Goal: Task Accomplishment & Management: Use online tool/utility

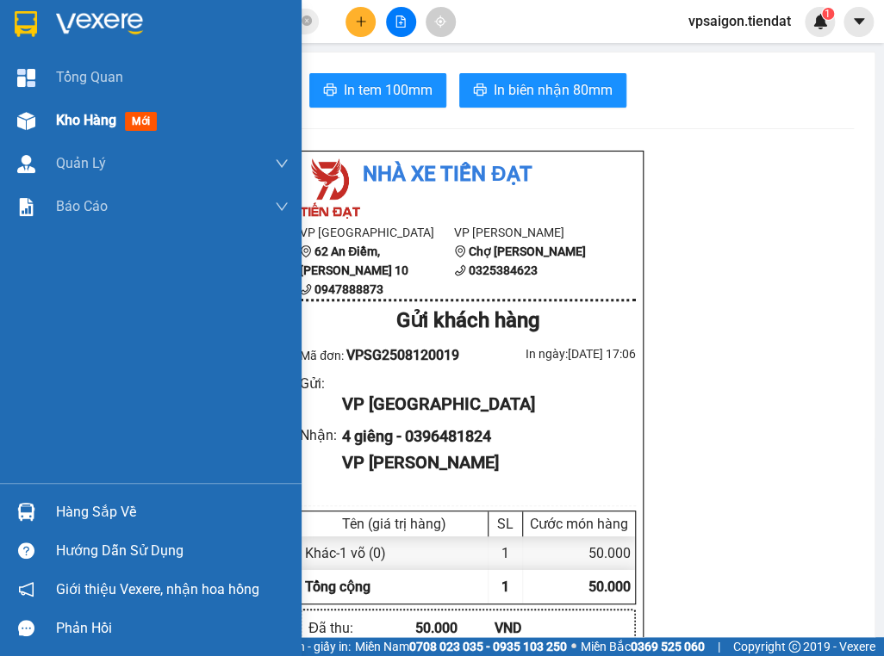
click at [36, 116] on div at bounding box center [26, 121] width 30 height 30
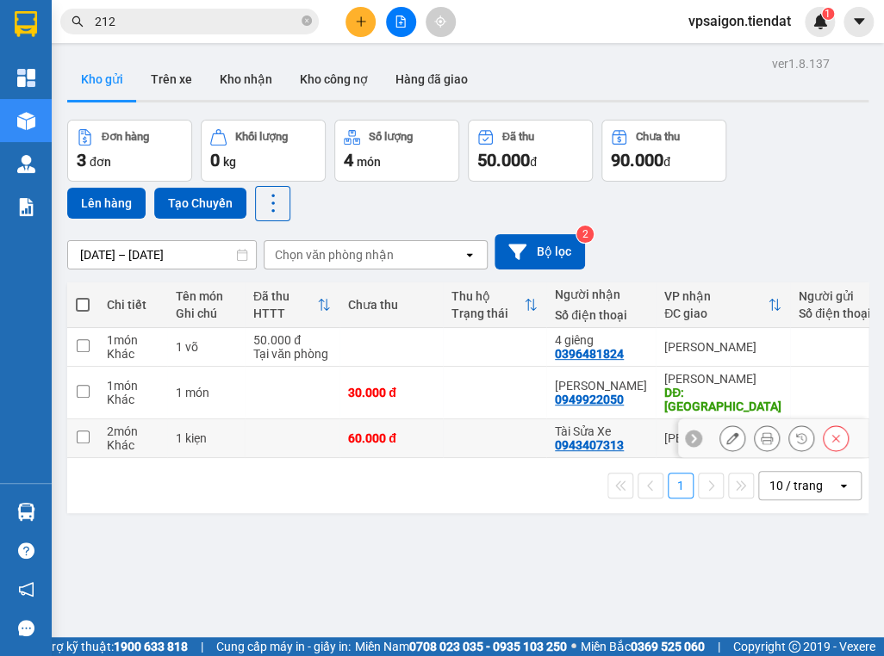
click at [78, 431] on input "checkbox" at bounding box center [83, 437] width 13 height 13
checkbox input "true"
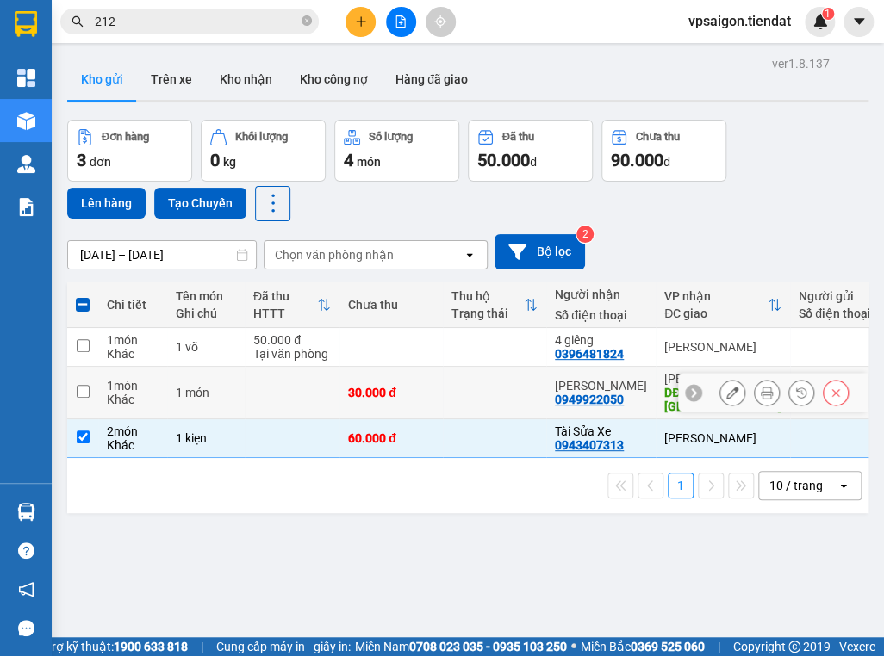
click at [83, 385] on input "checkbox" at bounding box center [83, 391] width 13 height 13
checkbox input "true"
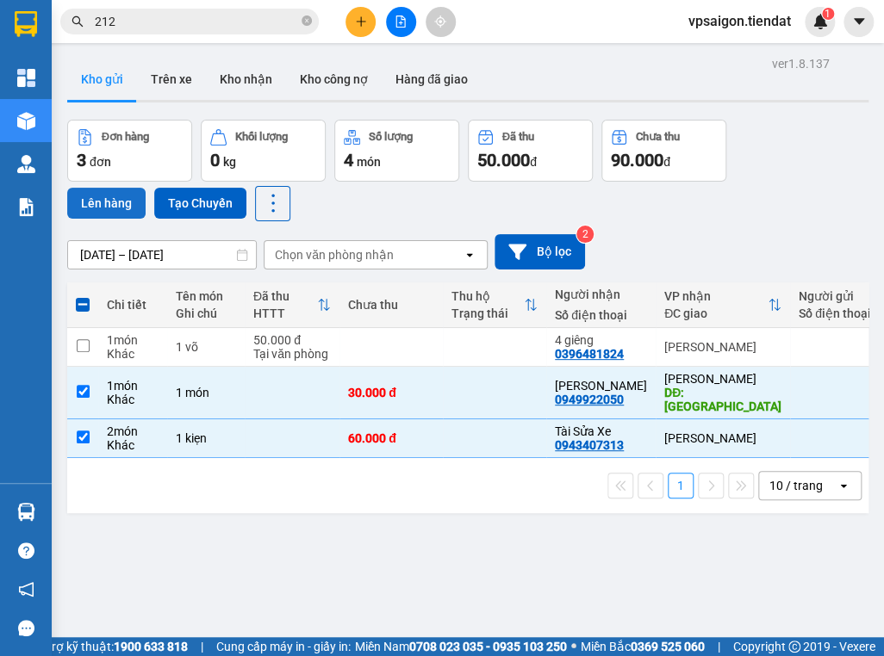
click at [114, 197] on button "Lên hàng" at bounding box center [106, 203] width 78 height 31
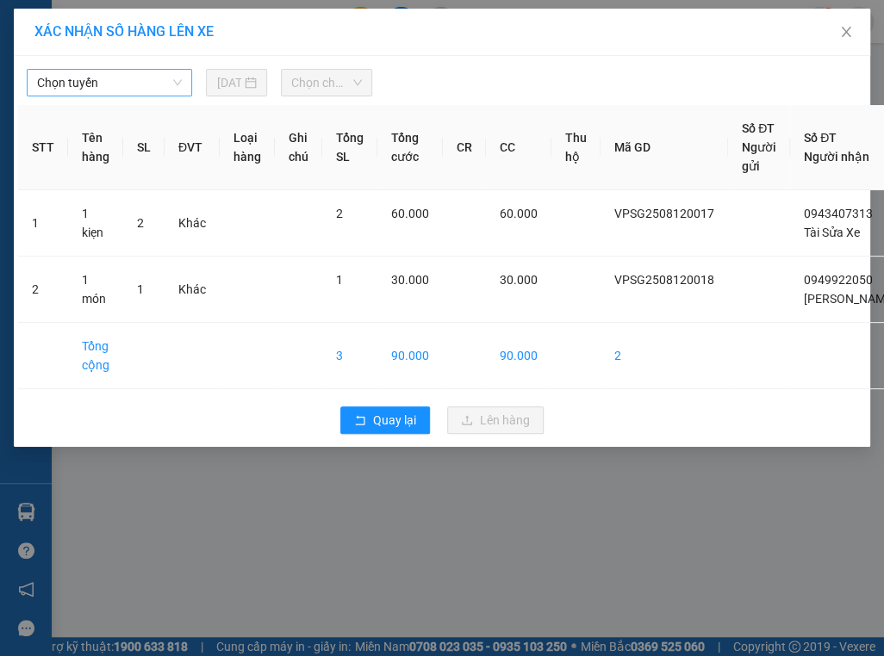
click at [152, 86] on span "Chọn tuyến" at bounding box center [109, 83] width 145 height 26
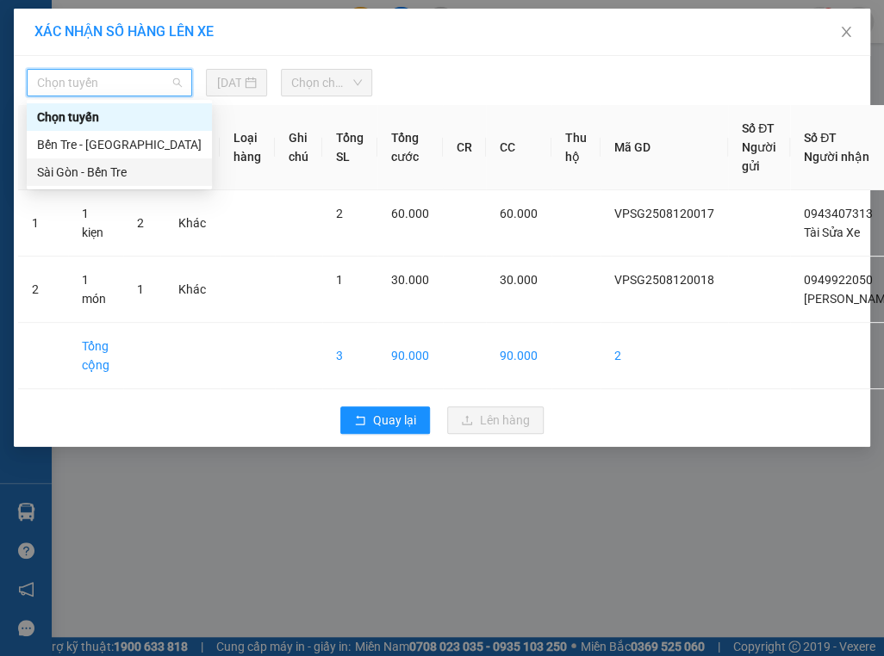
click at [124, 178] on div "Sài Gòn - Bến Tre" at bounding box center [119, 172] width 164 height 19
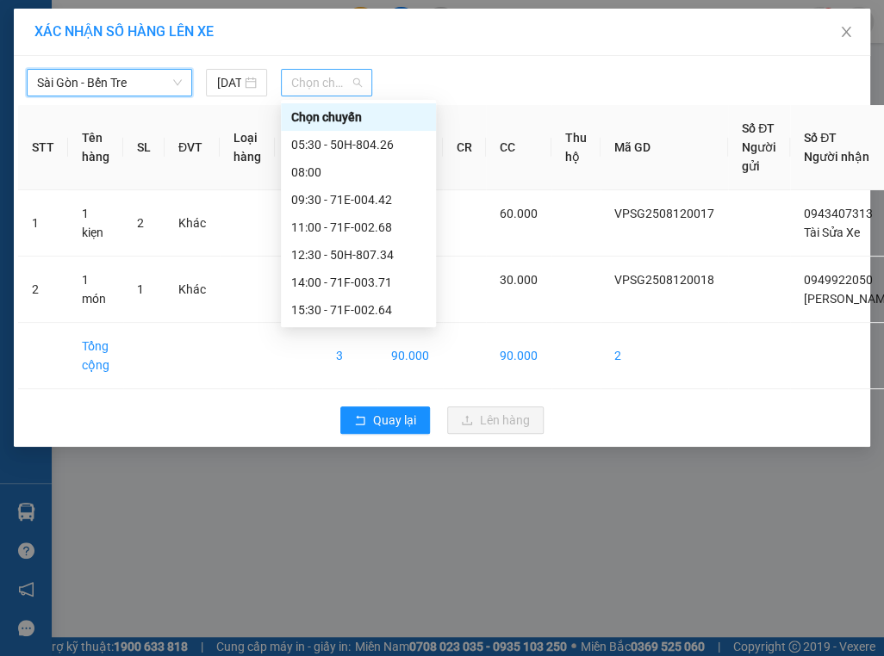
click at [318, 85] on span "Chọn chuyến" at bounding box center [326, 83] width 71 height 26
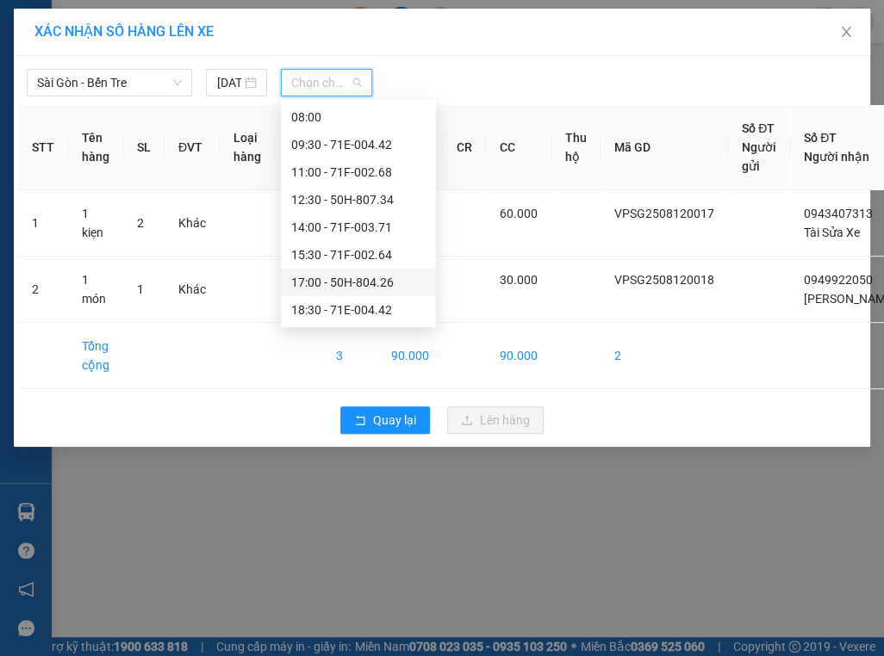
click at [376, 277] on div "17:00 - 50H-804.26" at bounding box center [358, 282] width 134 height 19
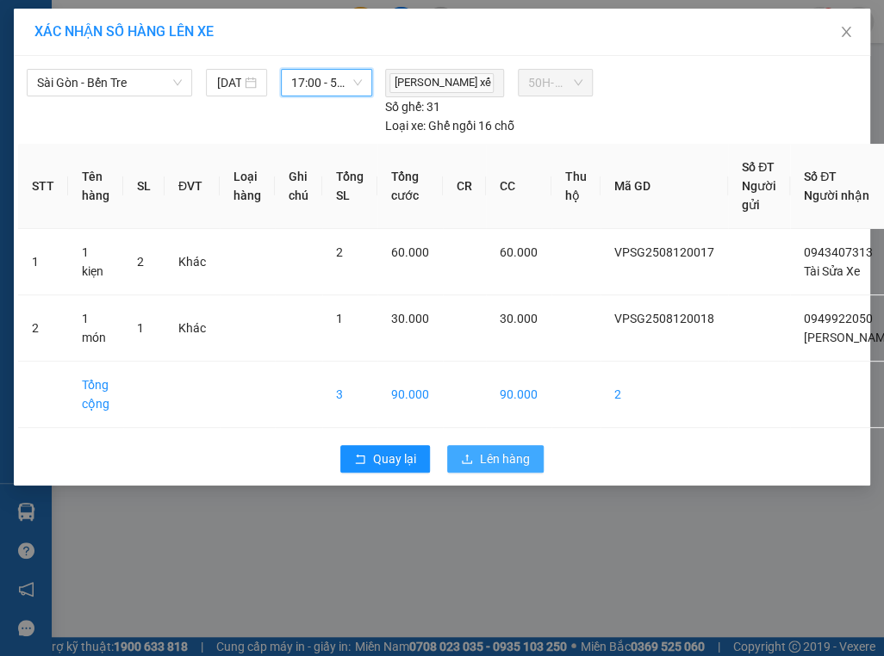
click at [496, 459] on span "Lên hàng" at bounding box center [505, 459] width 50 height 19
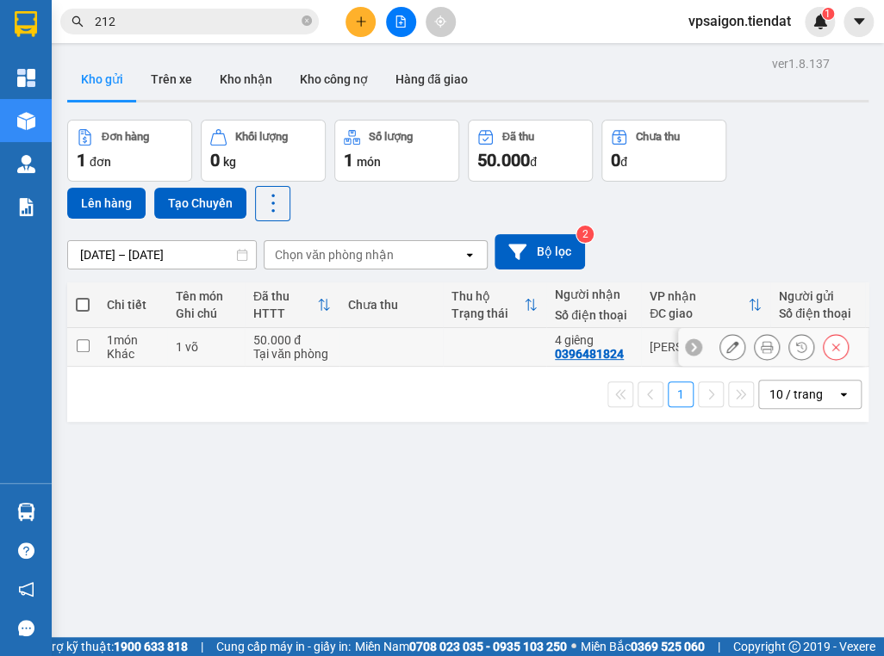
click at [78, 345] on input "checkbox" at bounding box center [83, 345] width 13 height 13
checkbox input "true"
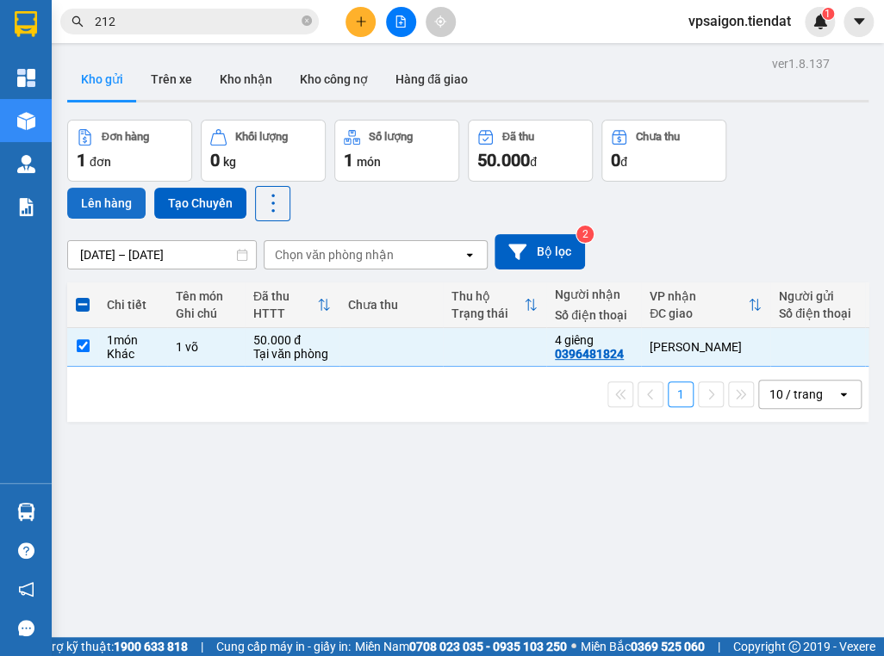
click at [121, 200] on button "Lên hàng" at bounding box center [106, 203] width 78 height 31
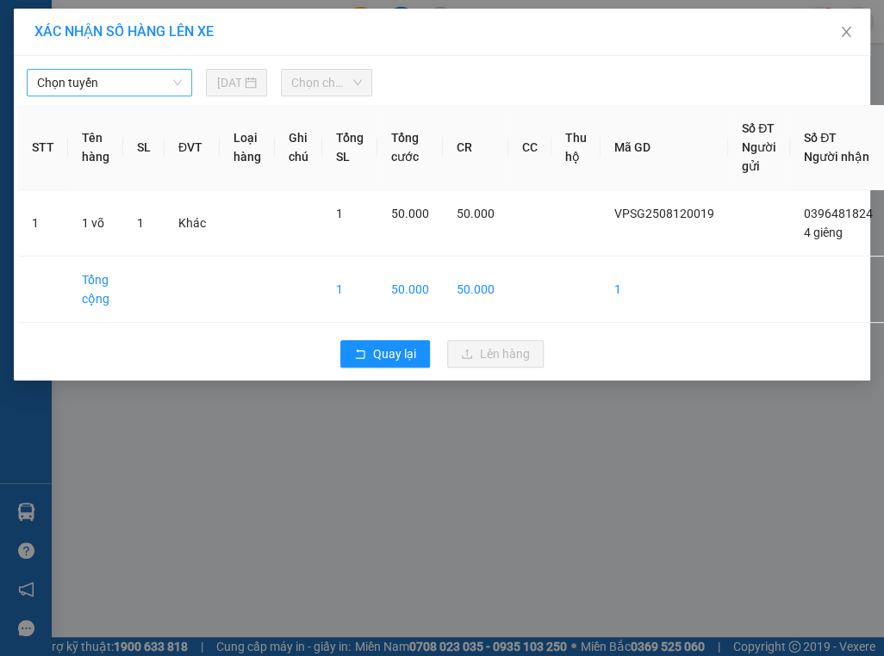
click at [145, 84] on span "Chọn tuyến" at bounding box center [109, 83] width 145 height 26
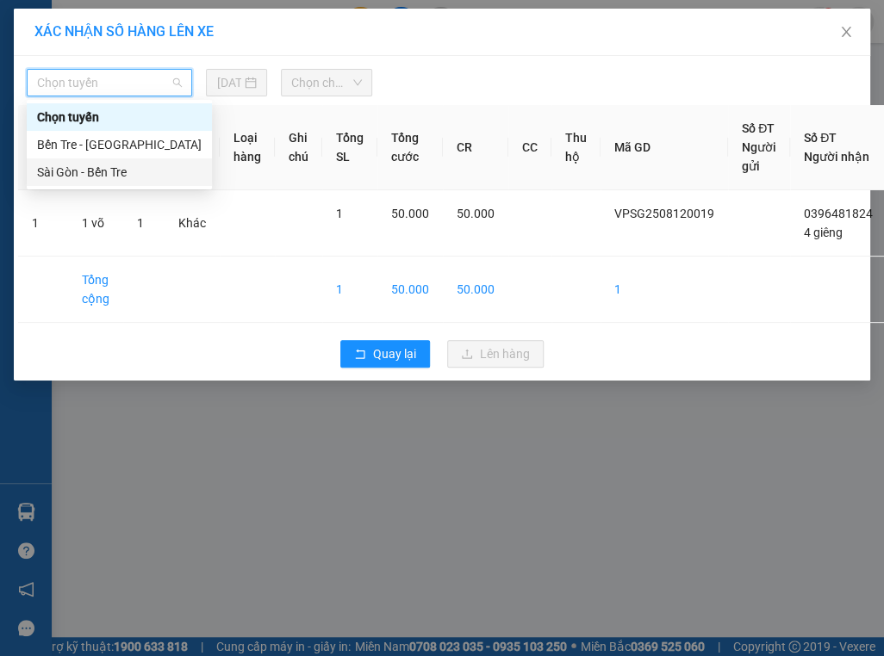
click at [105, 171] on div "Sài Gòn - Bến Tre" at bounding box center [119, 172] width 164 height 19
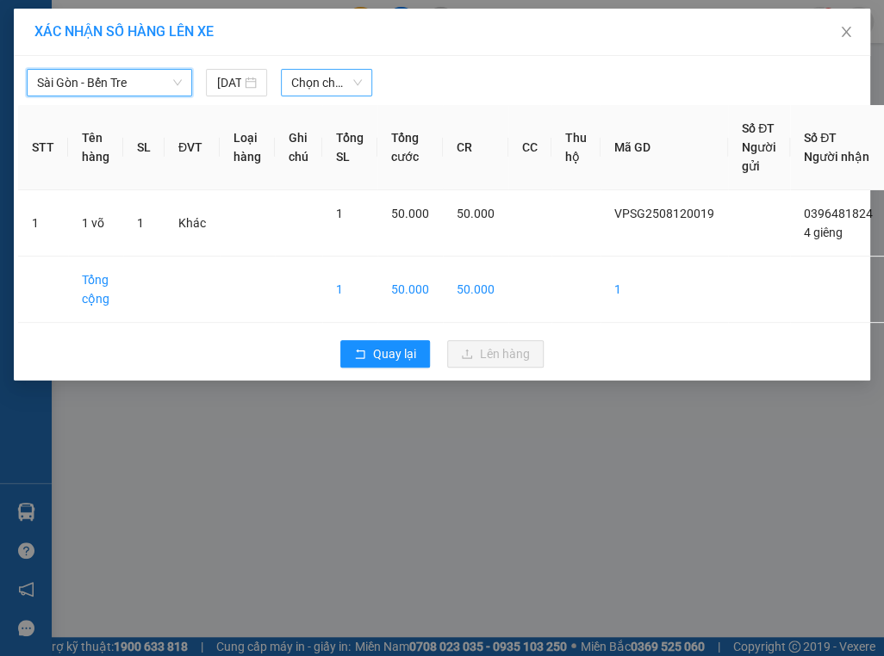
click at [351, 84] on span "Chọn chuyến" at bounding box center [326, 83] width 71 height 26
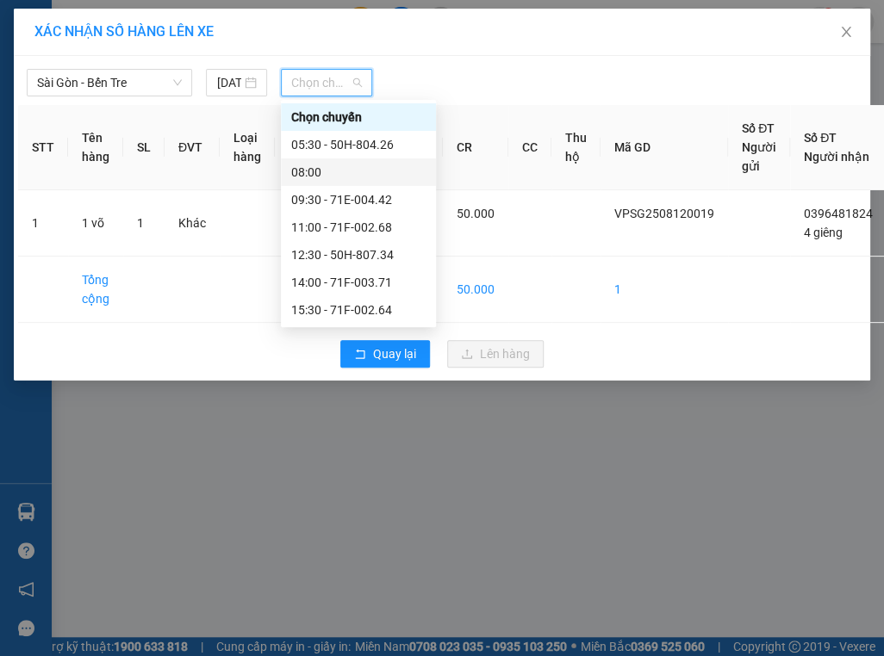
scroll to position [55, 0]
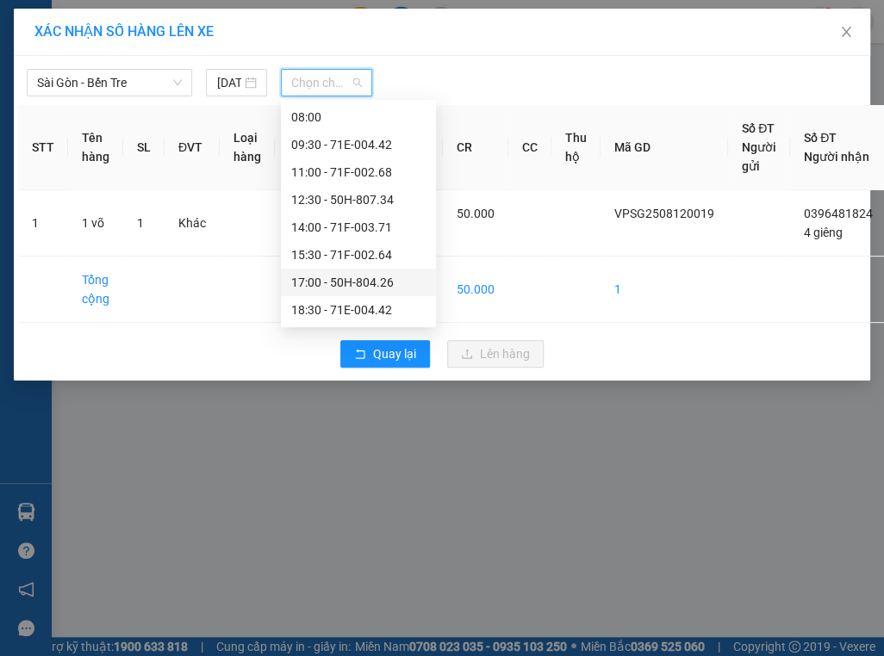
click at [374, 280] on div "17:00 - 50H-804.26" at bounding box center [358, 282] width 134 height 19
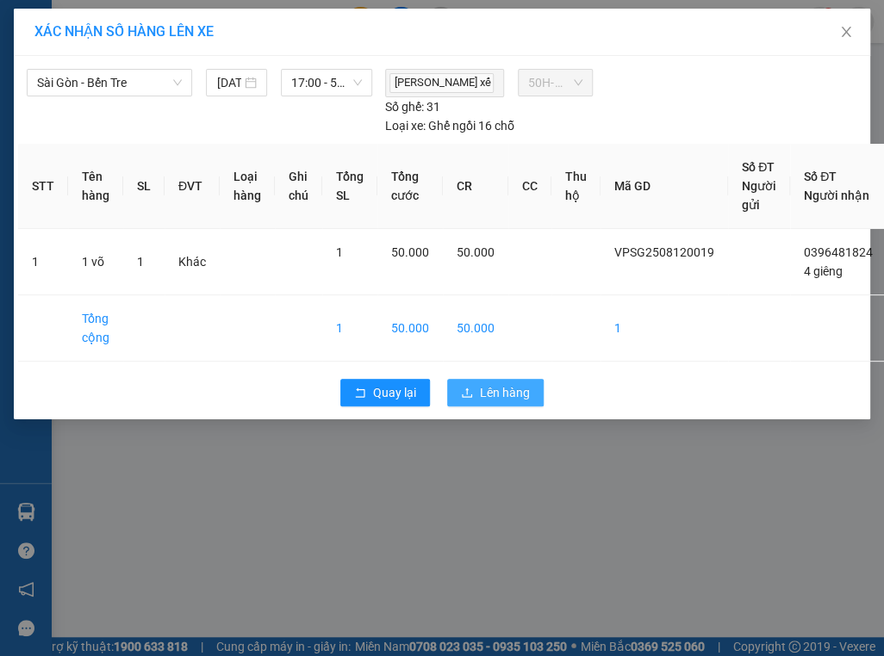
click at [475, 383] on button "Lên hàng" at bounding box center [495, 393] width 96 height 28
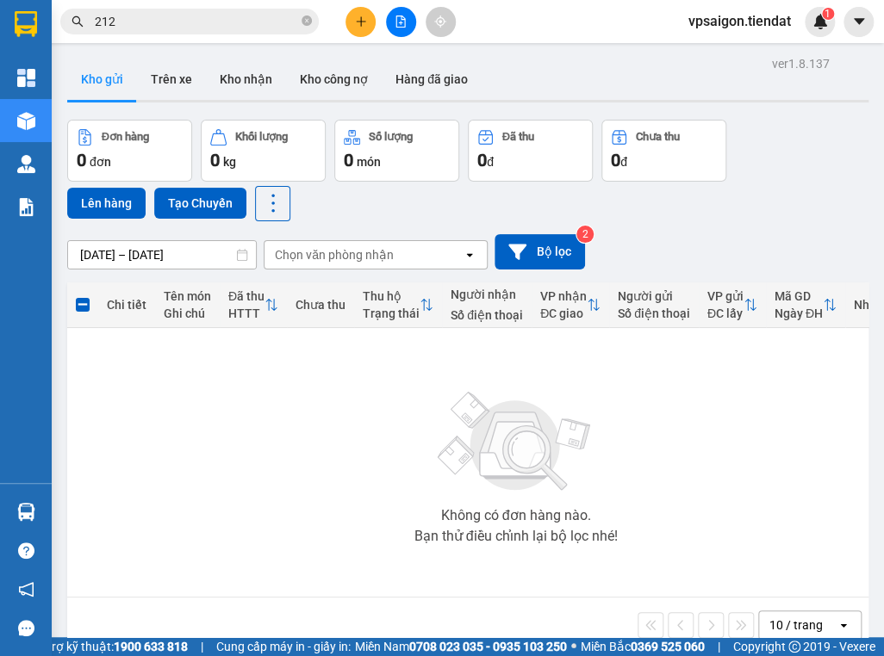
click at [214, 455] on div "Không có đơn hàng nào. Bạn thử điều chỉnh lại bộ lọc nhé!" at bounding box center [515, 462] width 879 height 258
click at [320, 408] on div "Không có đơn hàng nào. Bạn thử điều chỉnh lại bộ lọc nhé!" at bounding box center [515, 462] width 879 height 258
